Goal: Navigation & Orientation: Find specific page/section

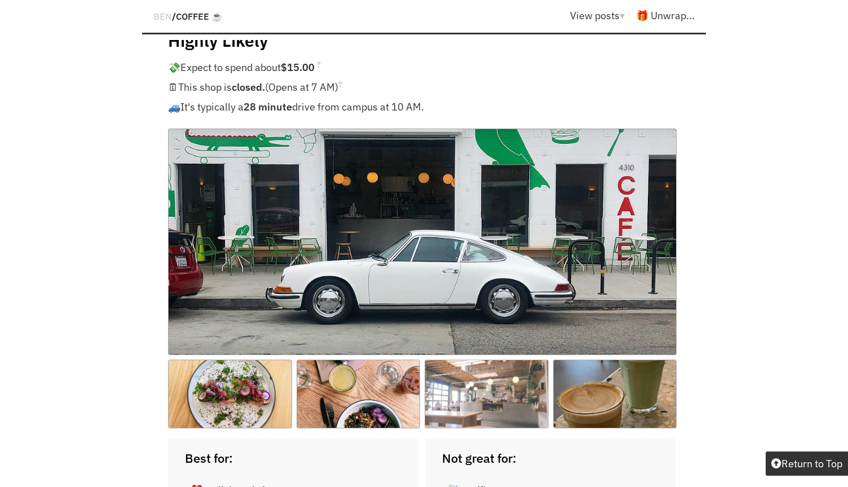
scroll to position [2369, 2]
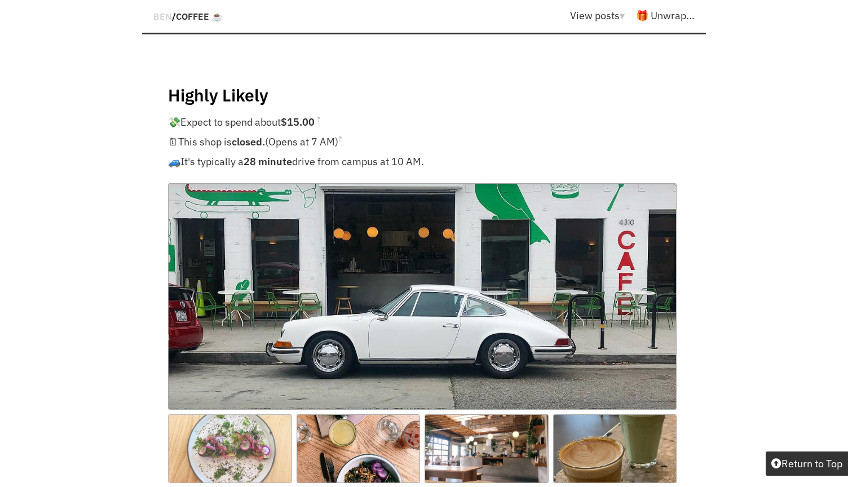
click at [240, 414] on img at bounding box center [230, 448] width 124 height 69
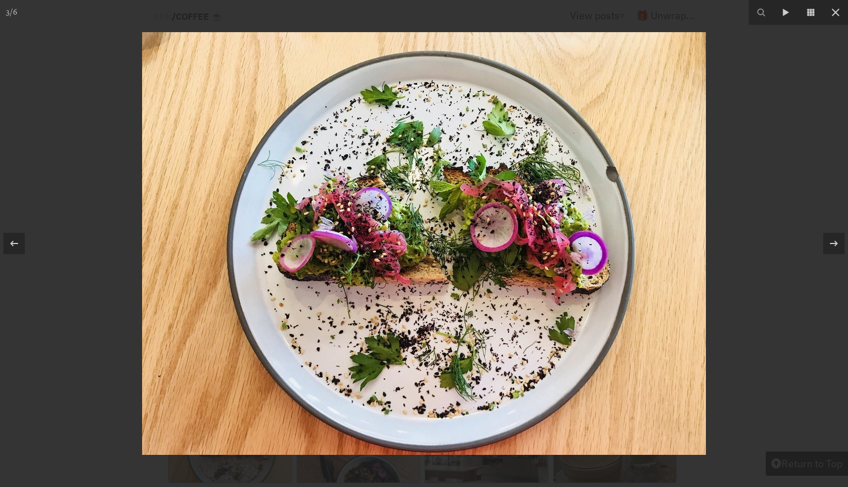
click at [786, 274] on div at bounding box center [424, 243] width 848 height 487
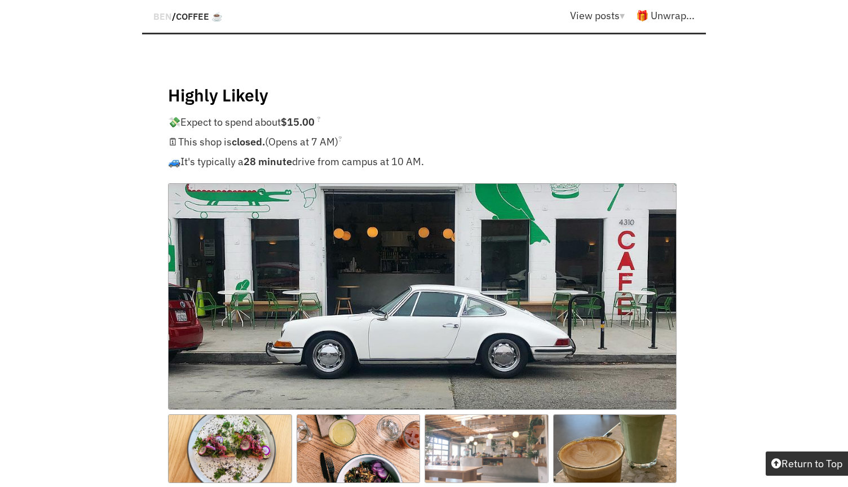
click at [499, 420] on img at bounding box center [486, 448] width 124 height 69
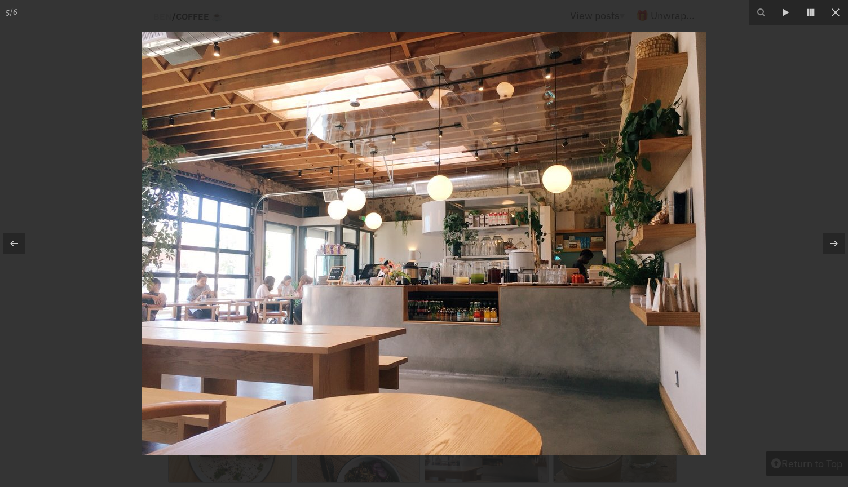
click at [793, 321] on div at bounding box center [424, 243] width 848 height 487
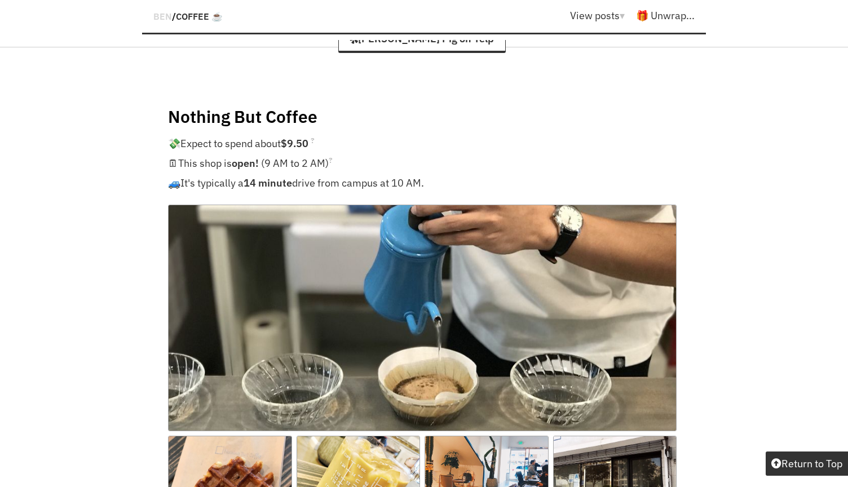
scroll to position [11901, 2]
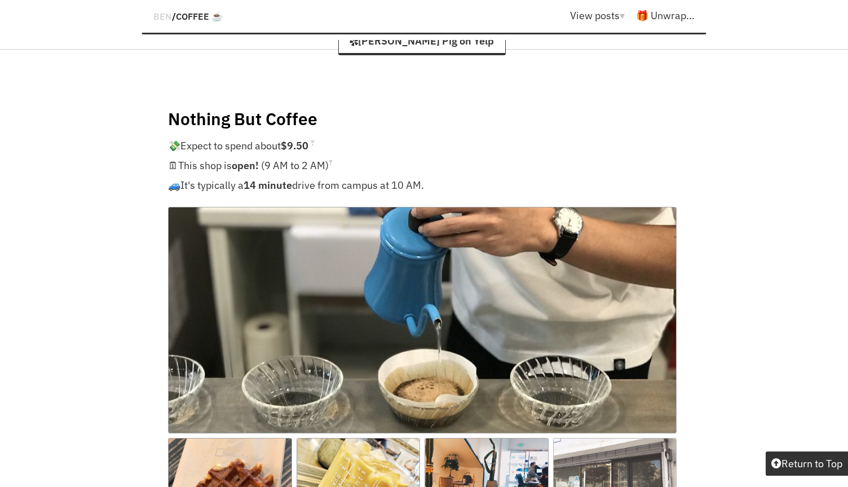
click at [622, 438] on img at bounding box center [615, 472] width 124 height 69
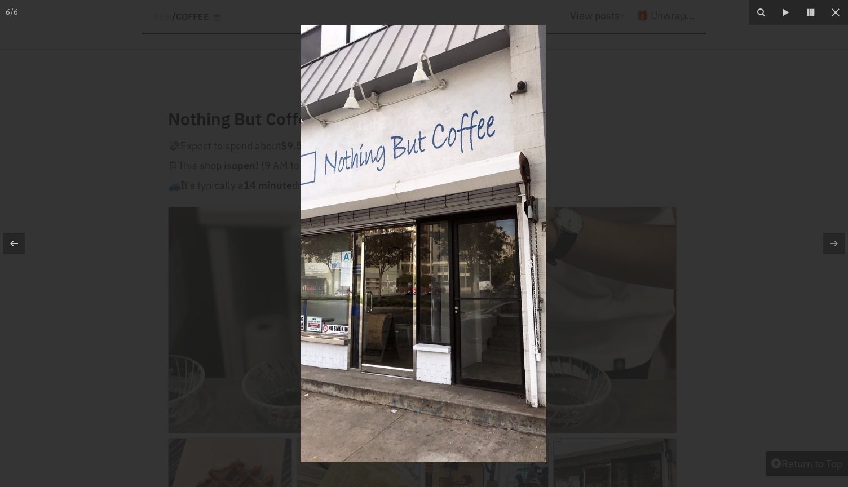
click at [277, 428] on div at bounding box center [424, 243] width 848 height 487
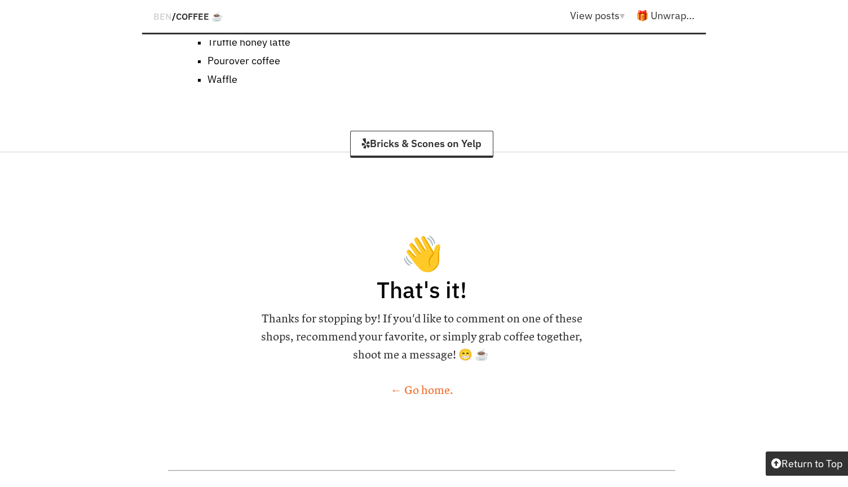
scroll to position [13991, 2]
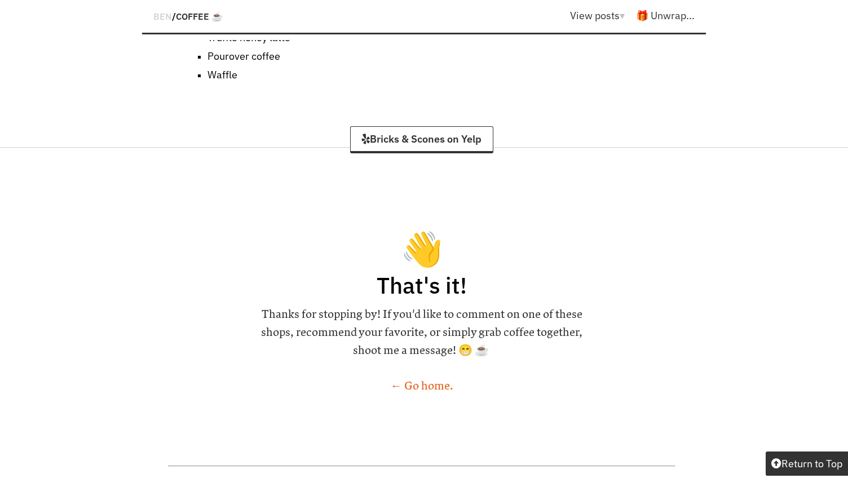
click at [430, 379] on link "← Go home." at bounding box center [422, 386] width 63 height 14
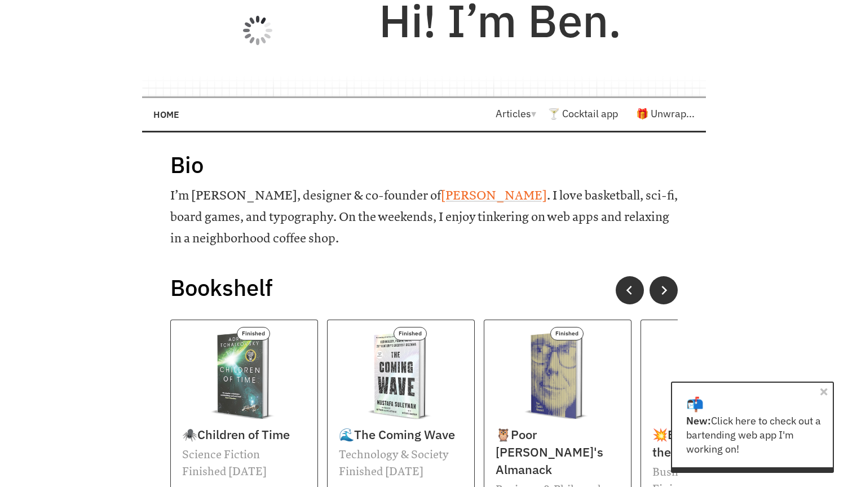
scroll to position [64, 0]
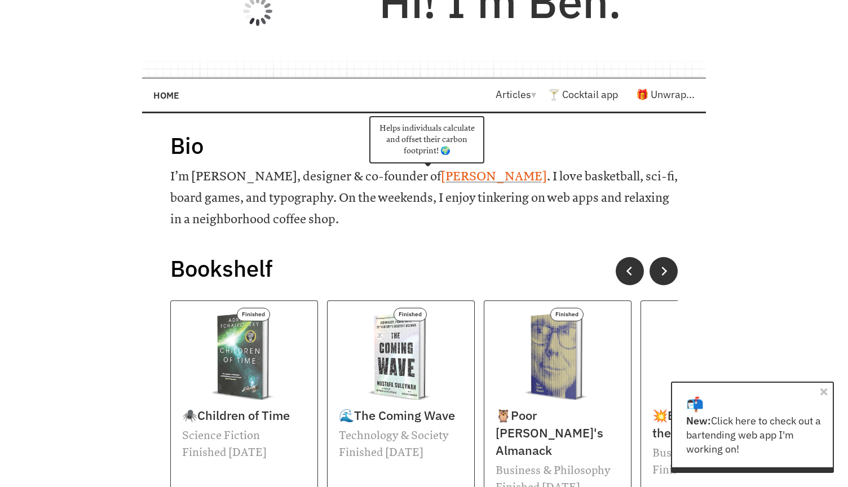
click at [441, 174] on link "[PERSON_NAME]" at bounding box center [494, 176] width 106 height 15
